Goal: Task Accomplishment & Management: Manage account settings

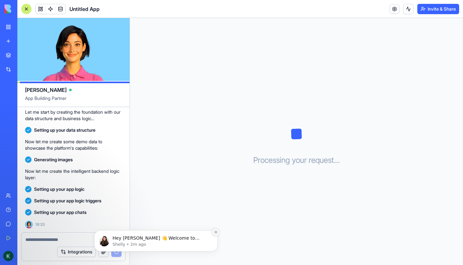
scroll to position [287, 0]
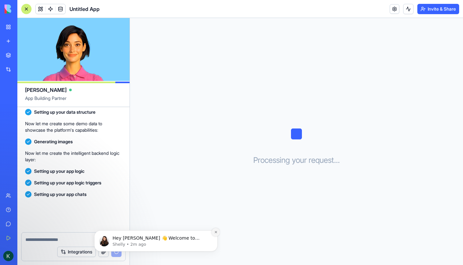
click at [215, 232] on icon "Dismiss notification" at bounding box center [216, 232] width 4 height 4
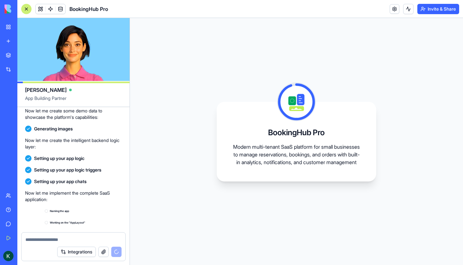
scroll to position [382, 0]
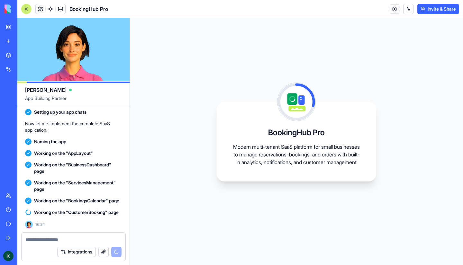
click at [284, 97] on icon at bounding box center [296, 102] width 34 height 34
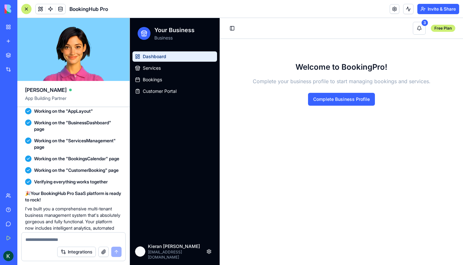
scroll to position [501, 0]
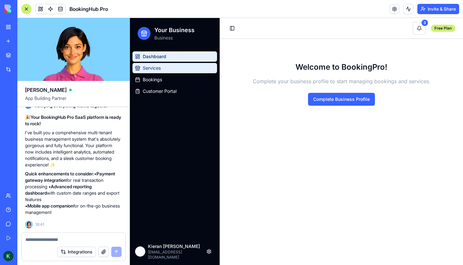
click at [158, 66] on span "Services" at bounding box center [152, 68] width 18 height 6
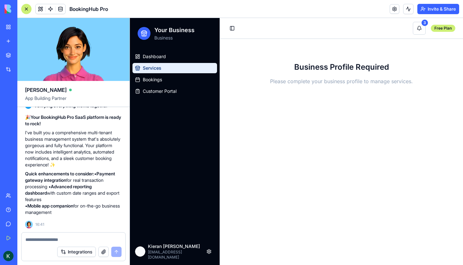
click at [157, 74] on ul "Dashboard Services Bookings Customer Portal" at bounding box center [174, 73] width 85 height 45
click at [154, 78] on span "Bookings" at bounding box center [152, 79] width 19 height 6
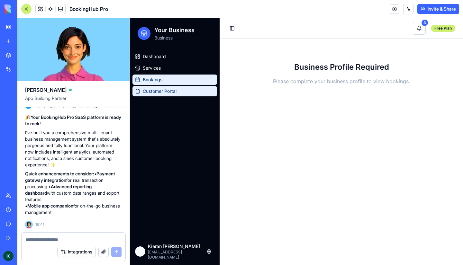
click at [158, 92] on span "Customer Portal" at bounding box center [160, 91] width 34 height 6
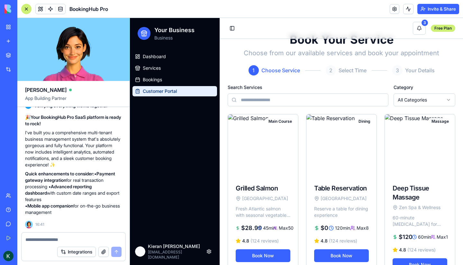
scroll to position [13, 0]
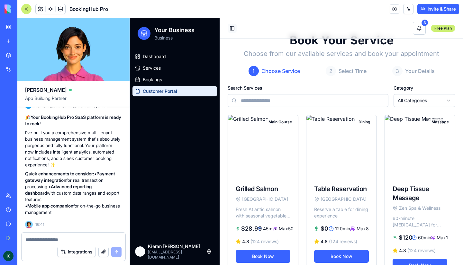
click at [235, 29] on button "Toggle Sidebar" at bounding box center [232, 28] width 9 height 9
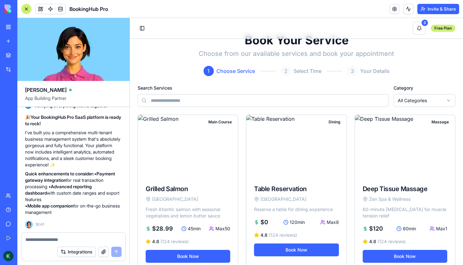
click at [147, 28] on div "Toggle Sidebar" at bounding box center [145, 28] width 14 height 9
click at [145, 28] on button "Toggle Sidebar" at bounding box center [142, 28] width 9 height 9
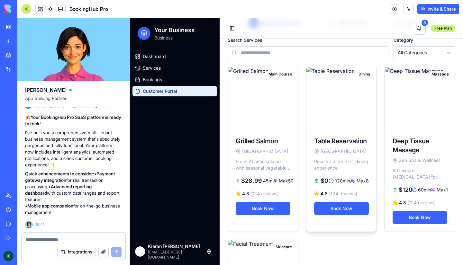
scroll to position [61, 0]
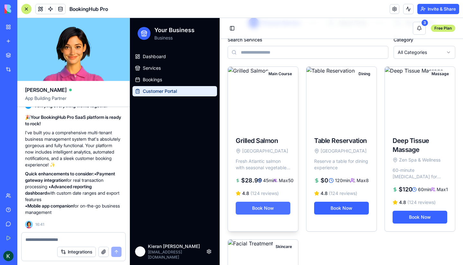
click at [269, 209] on button "Book Now" at bounding box center [263, 208] width 55 height 13
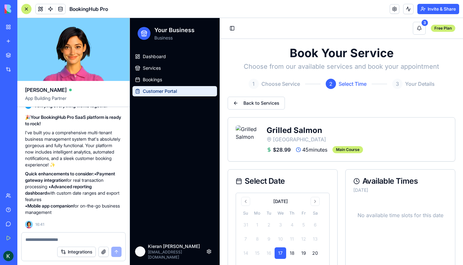
scroll to position [42, 0]
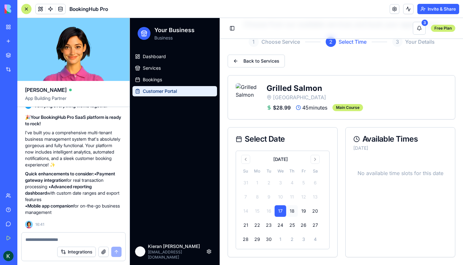
click at [295, 212] on button "18" at bounding box center [292, 211] width 12 height 12
click at [303, 210] on button "19" at bounding box center [304, 211] width 12 height 12
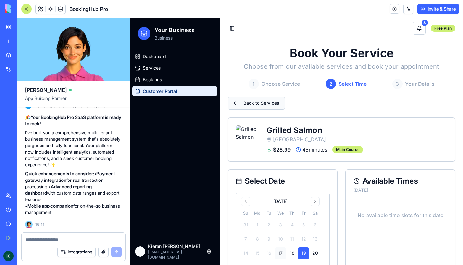
click at [254, 101] on button "Back to Services" at bounding box center [256, 103] width 57 height 13
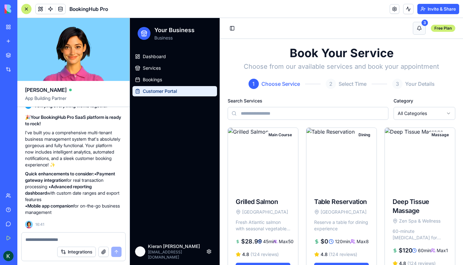
click at [413, 33] on button "3" at bounding box center [419, 28] width 13 height 13
click at [414, 32] on button "3" at bounding box center [419, 28] width 13 height 13
click at [157, 57] on span "Dashboard" at bounding box center [154, 56] width 23 height 6
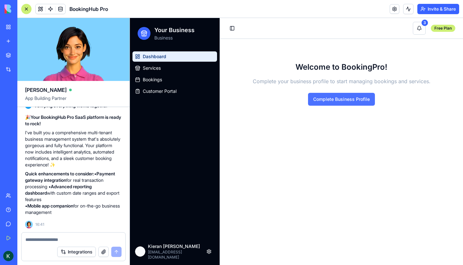
click at [347, 99] on button "Complete Business Profile" at bounding box center [341, 99] width 67 height 13
click at [80, 251] on button "Integrations" at bounding box center [76, 252] width 39 height 10
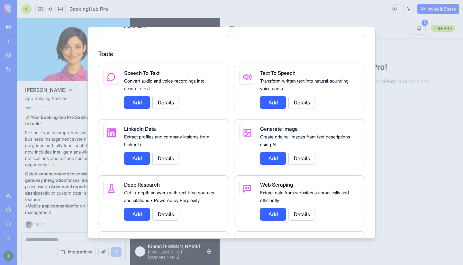
scroll to position [693, 0]
click at [389, 163] on div at bounding box center [231, 132] width 463 height 265
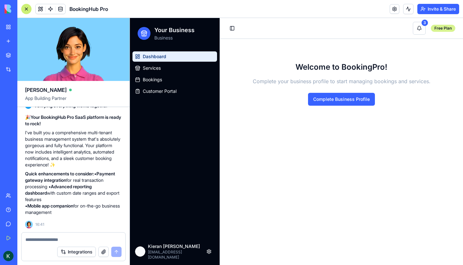
click at [442, 26] on div "Free Plan" at bounding box center [443, 28] width 24 height 7
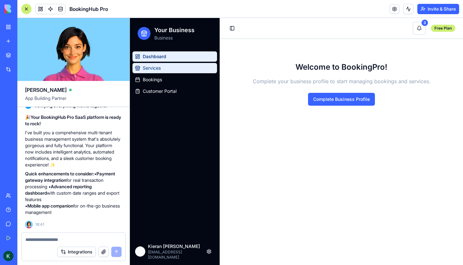
click at [159, 63] on link "Services" at bounding box center [174, 68] width 85 height 10
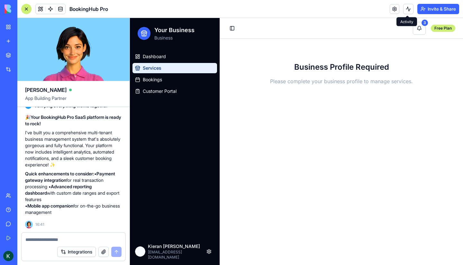
click at [408, 11] on button at bounding box center [408, 9] width 10 height 10
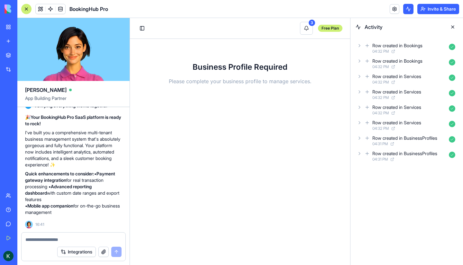
click at [407, 9] on button at bounding box center [408, 9] width 10 height 10
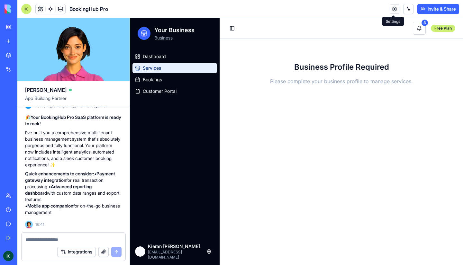
click at [396, 8] on link at bounding box center [394, 9] width 10 height 10
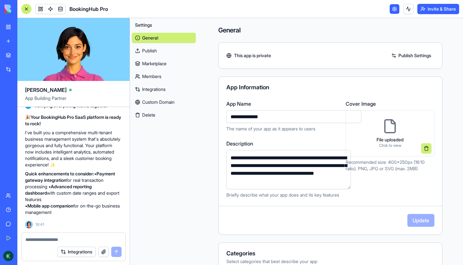
click at [143, 49] on link "Publish" at bounding box center [164, 51] width 64 height 10
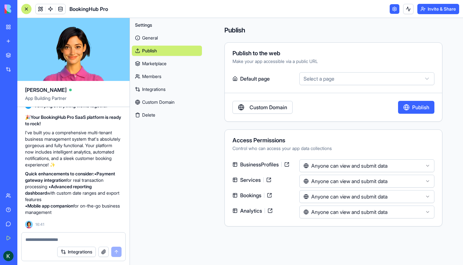
click at [149, 64] on link "Marketplace" at bounding box center [167, 63] width 70 height 10
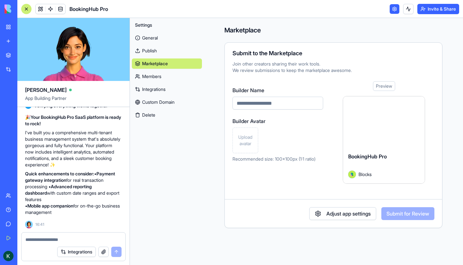
click at [157, 76] on link "Members" at bounding box center [167, 76] width 70 height 10
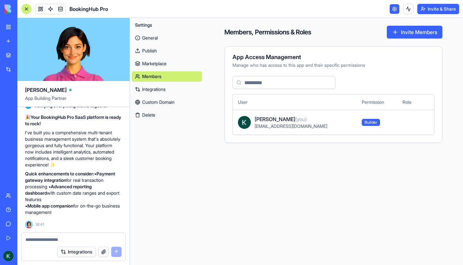
click at [156, 89] on link "Integrations" at bounding box center [167, 89] width 70 height 10
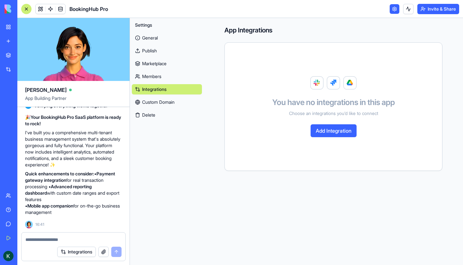
click at [158, 99] on link "Custom Domain" at bounding box center [167, 102] width 70 height 10
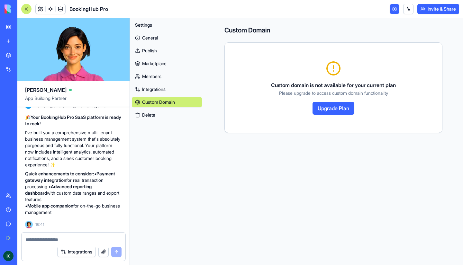
click at [154, 113] on button "Delete" at bounding box center [167, 115] width 70 height 10
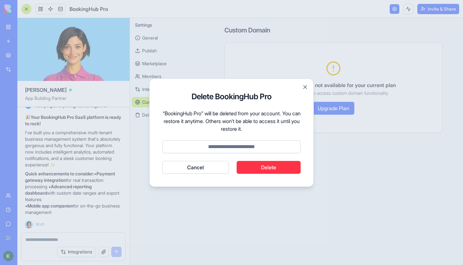
click at [197, 168] on button "Cancel" at bounding box center [195, 167] width 67 height 13
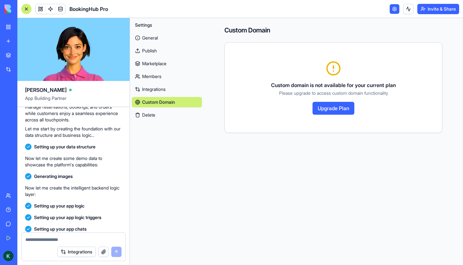
scroll to position [240, 0]
click at [146, 32] on div "General Publish Marketplace Members Integrations Custom Domain Delete" at bounding box center [167, 75] width 70 height 90
click at [144, 35] on link "General" at bounding box center [167, 38] width 70 height 10
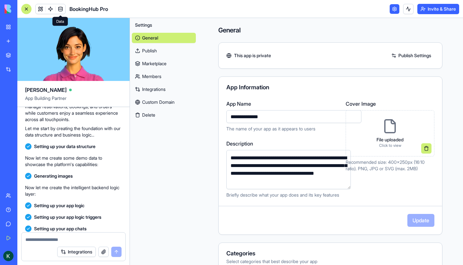
click at [58, 9] on span at bounding box center [60, 9] width 18 height 18
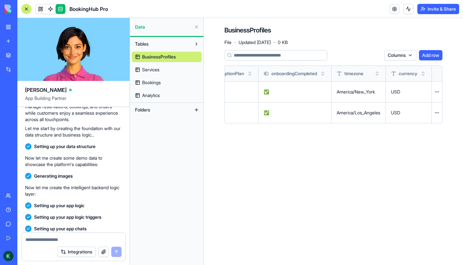
scroll to position [0, 946]
click at [175, 68] on link "Services" at bounding box center [167, 70] width 70 height 10
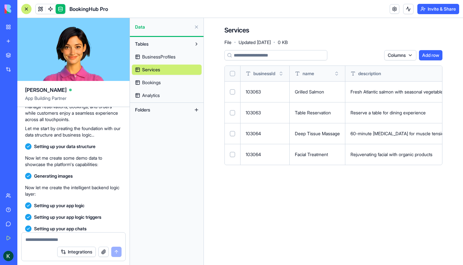
click at [156, 79] on link "Bookings" at bounding box center [167, 82] width 70 height 10
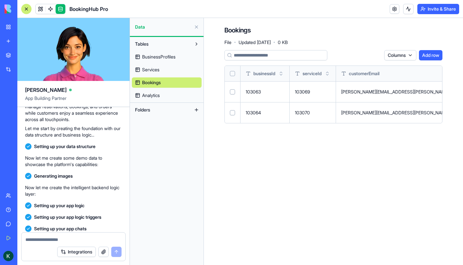
click at [154, 94] on span "Analytics" at bounding box center [151, 95] width 18 height 6
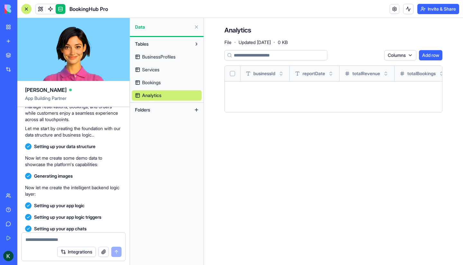
click at [193, 24] on button at bounding box center [196, 27] width 10 height 10
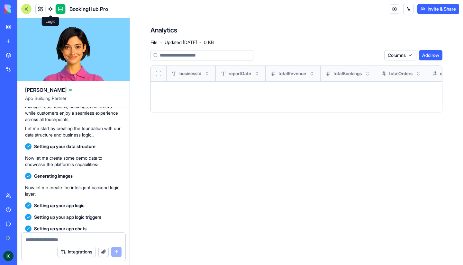
click at [50, 7] on span at bounding box center [50, 9] width 18 height 18
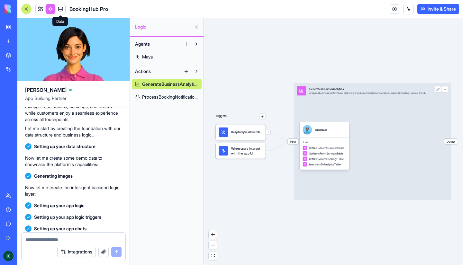
click at [160, 95] on span "ProcessBookingNotifications" at bounding box center [170, 97] width 56 height 6
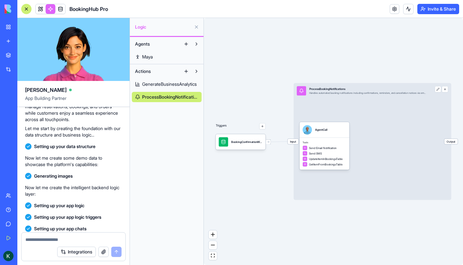
click at [158, 58] on link "Maya" at bounding box center [167, 57] width 70 height 10
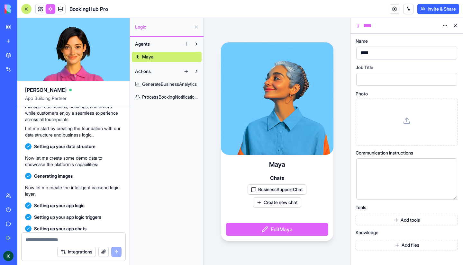
click at [158, 58] on link "Maya" at bounding box center [167, 57] width 70 height 10
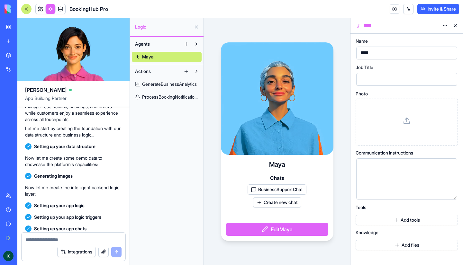
click at [201, 30] on button at bounding box center [196, 27] width 10 height 10
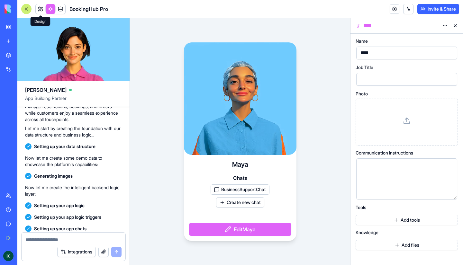
click at [40, 8] on link at bounding box center [41, 9] width 10 height 10
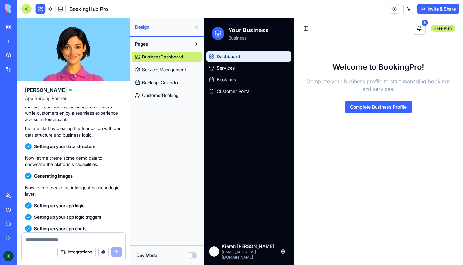
click at [159, 55] on span "BusinessDashboard" at bounding box center [162, 57] width 41 height 6
click at [158, 69] on span "ServicesManagement" at bounding box center [164, 70] width 44 height 6
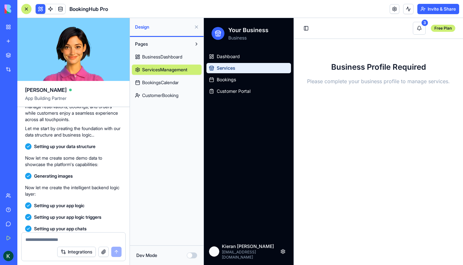
click at [157, 80] on span "BookingsCalendar" at bounding box center [160, 82] width 37 height 6
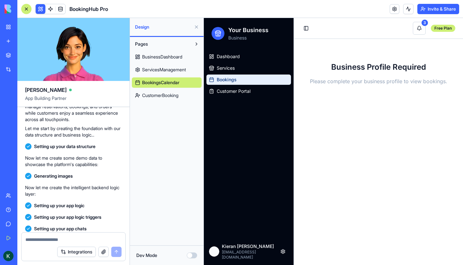
click at [159, 93] on span "CustomerBooking" at bounding box center [160, 95] width 36 height 6
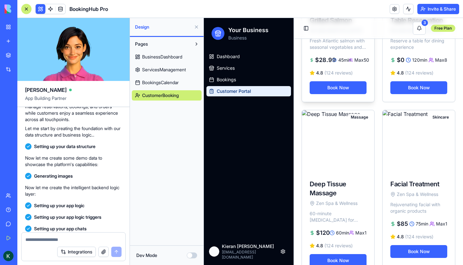
scroll to position [221, 0]
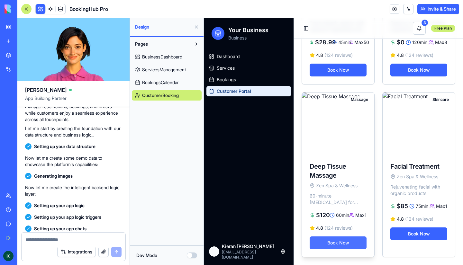
click at [333, 246] on button "Book Now" at bounding box center [337, 243] width 57 height 13
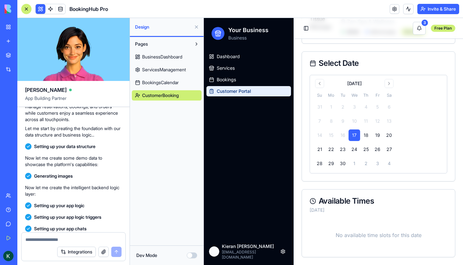
scroll to position [132, 0]
click at [365, 134] on button "18" at bounding box center [366, 136] width 12 height 12
click at [372, 137] on button "19" at bounding box center [378, 136] width 12 height 12
click at [356, 146] on button "24" at bounding box center [354, 150] width 12 height 12
click at [349, 155] on tbody "31 1 2 3 4 5 6 7 8 9 10 11 12 13 14 15 16 17 18 19 20 21 22 23 24 25 26 27 28 2…" at bounding box center [354, 134] width 81 height 71
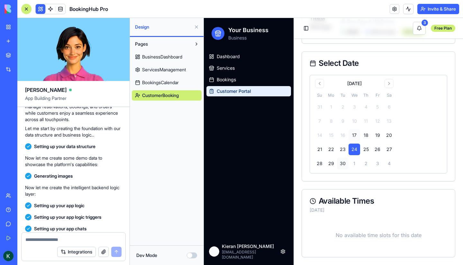
click at [344, 159] on button "30" at bounding box center [343, 164] width 12 height 12
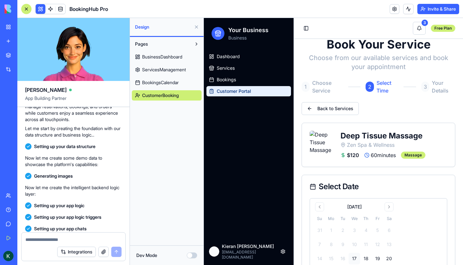
scroll to position [0, 0]
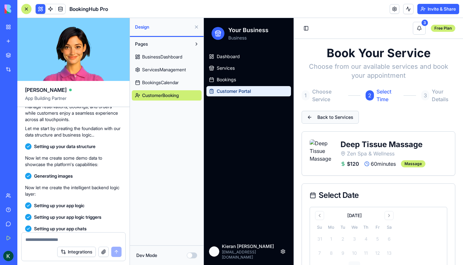
click at [341, 115] on button "Back to Services" at bounding box center [329, 117] width 57 height 13
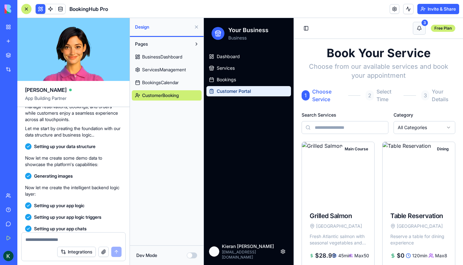
click at [416, 30] on button "3" at bounding box center [419, 28] width 13 height 13
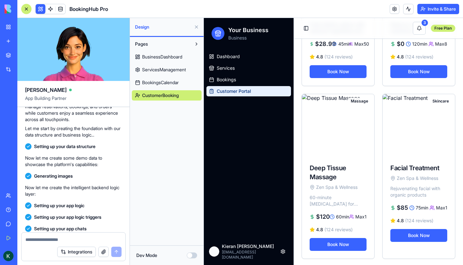
scroll to position [221, 0]
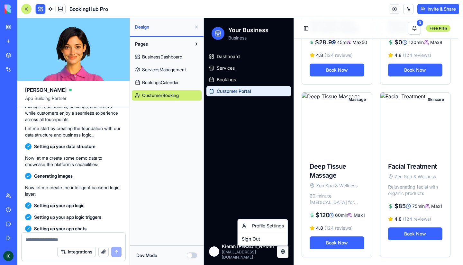
click at [285, 253] on html "Your Business Business Dashboard Services Bookings Customer Portal K M [PERSON_…" at bounding box center [333, 35] width 259 height 461
click at [270, 226] on div "Profile Settings" at bounding box center [262, 226] width 47 height 10
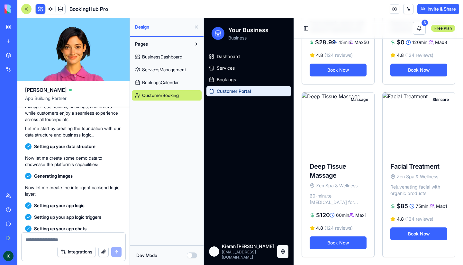
click at [281, 254] on html "Your Business Business Dashboard Services Bookings Customer Portal K M [PERSON_…" at bounding box center [333, 35] width 259 height 461
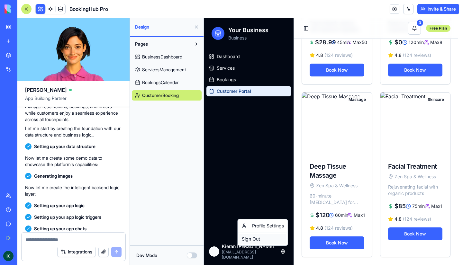
click at [256, 239] on div "Sign Out" at bounding box center [262, 239] width 47 height 10
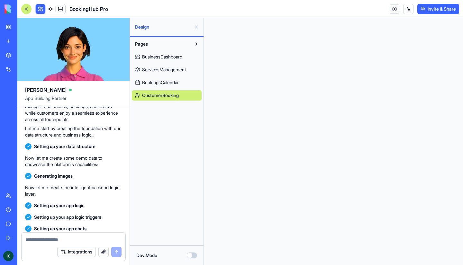
scroll to position [0, 0]
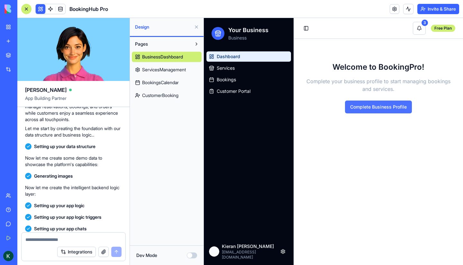
click at [377, 113] on button "Complete Business Profile" at bounding box center [378, 107] width 67 height 13
click at [379, 104] on button "Complete Business Profile" at bounding box center [378, 107] width 67 height 13
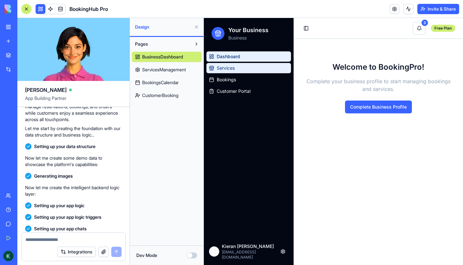
click at [231, 68] on span "Services" at bounding box center [226, 68] width 18 height 6
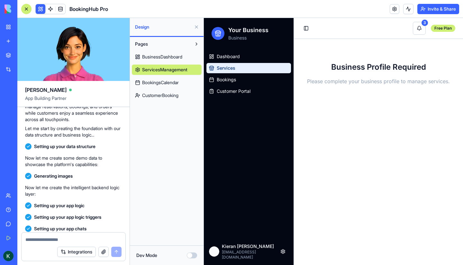
click at [218, 38] on div at bounding box center [217, 33] width 13 height 13
click at [241, 31] on h2 "Your Business" at bounding box center [248, 30] width 40 height 9
click at [254, 88] on link "Customer Portal" at bounding box center [248, 91] width 85 height 10
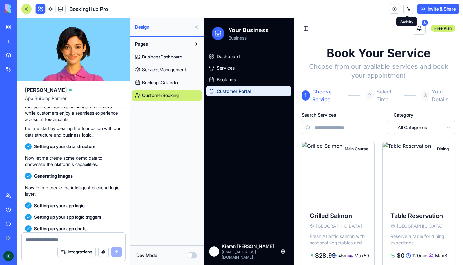
click at [405, 6] on button at bounding box center [408, 9] width 10 height 10
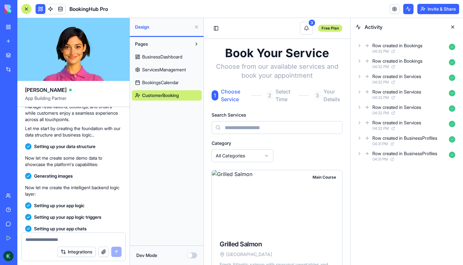
click at [405, 6] on button at bounding box center [408, 9] width 10 height 10
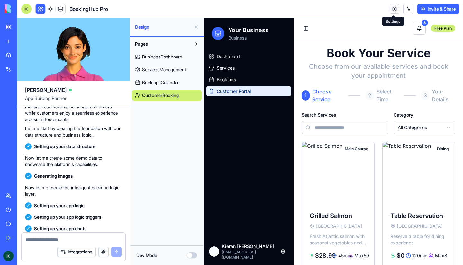
click at [390, 8] on link at bounding box center [394, 9] width 10 height 10
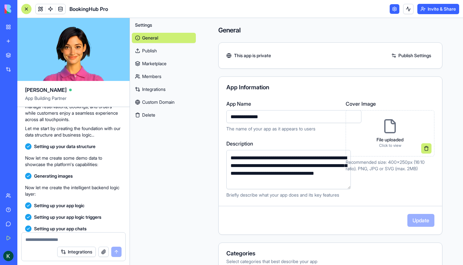
click at [166, 102] on link "Custom Domain" at bounding box center [164, 102] width 64 height 10
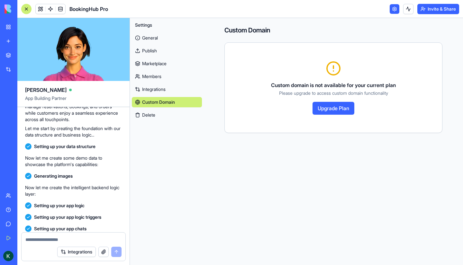
click at [158, 89] on link "Integrations" at bounding box center [167, 89] width 70 height 10
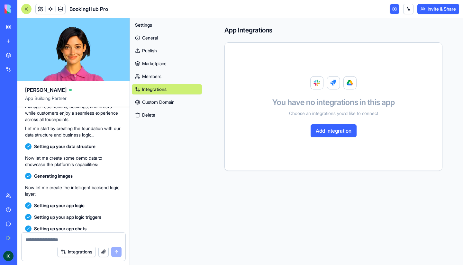
click at [321, 131] on button "Add Integration" at bounding box center [333, 130] width 46 height 13
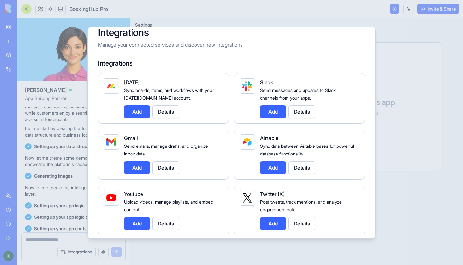
scroll to position [11, 0]
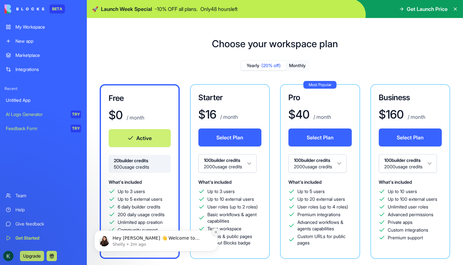
click at [216, 231] on icon "Dismiss notification" at bounding box center [215, 232] width 2 height 2
